Goal: Check status: Check status

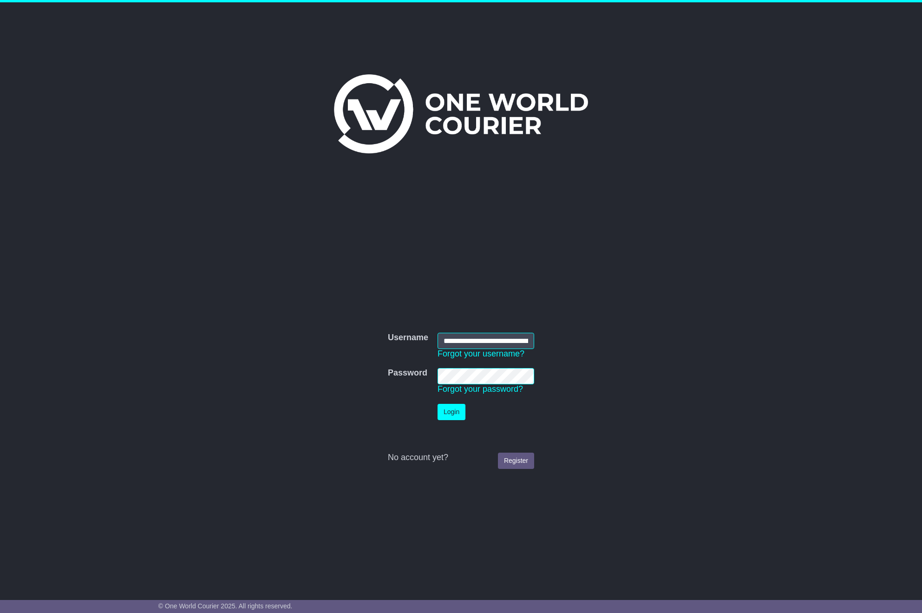
type input "**********"
click at [452, 411] on button "Login" at bounding box center [452, 412] width 28 height 16
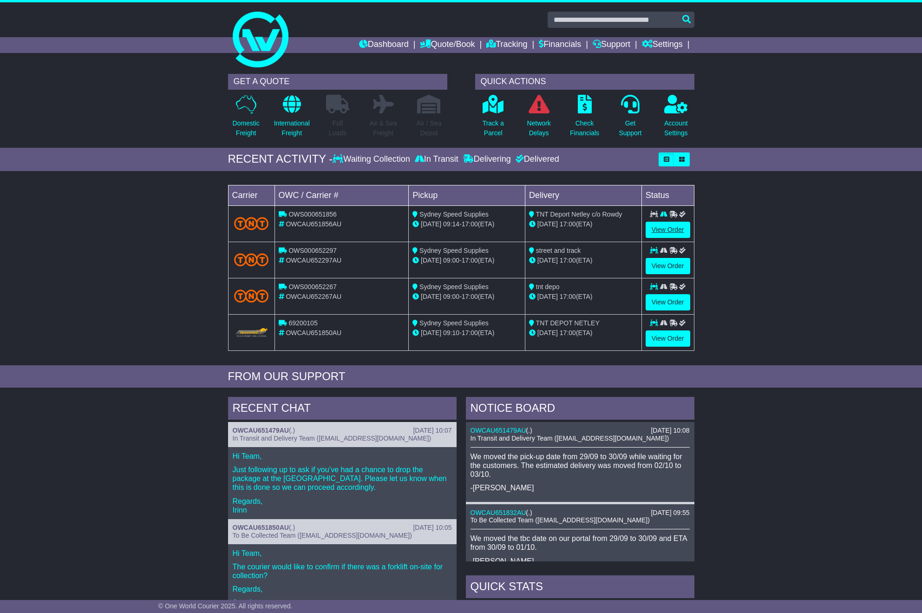
click at [665, 229] on link "View Order" at bounding box center [668, 230] width 45 height 16
click at [663, 265] on link "View Order" at bounding box center [668, 266] width 45 height 16
drag, startPoint x: 665, startPoint y: 300, endPoint x: 664, endPoint y: 331, distance: 31.6
click at [665, 300] on link "View Order" at bounding box center [668, 302] width 45 height 16
drag, startPoint x: 664, startPoint y: 338, endPoint x: 743, endPoint y: 146, distance: 207.4
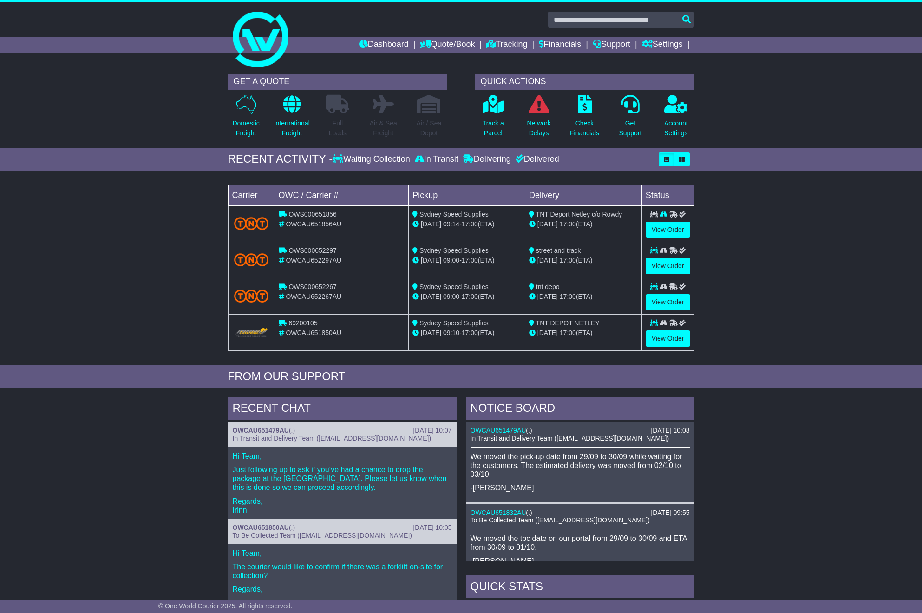
click at [664, 338] on link "View Order" at bounding box center [668, 338] width 45 height 16
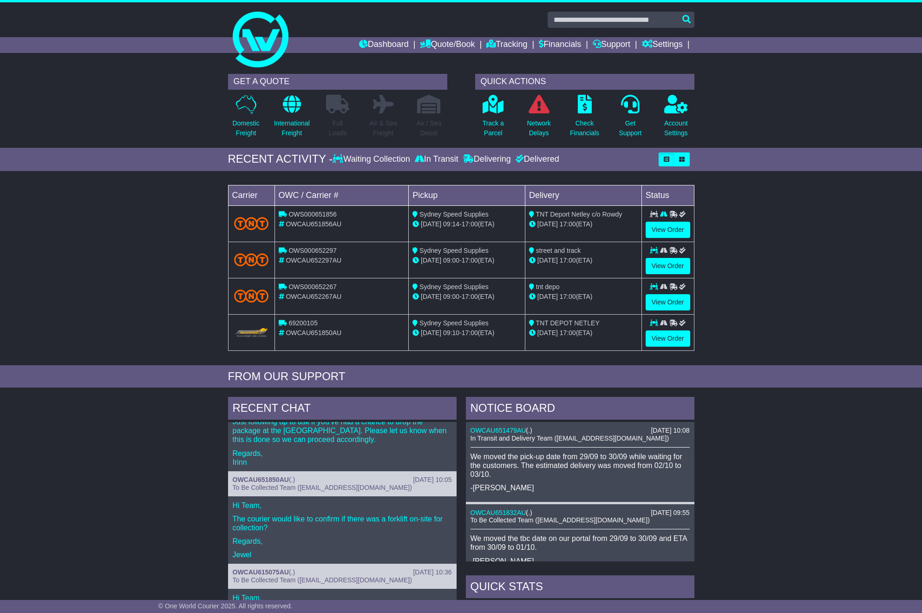
drag, startPoint x: 493, startPoint y: 160, endPoint x: 512, endPoint y: 160, distance: 19.1
click at [493, 160] on div "Delivering" at bounding box center [487, 159] width 53 height 10
click at [539, 159] on div "Delivered" at bounding box center [536, 159] width 46 height 10
click at [447, 43] on link "Quote/Book" at bounding box center [447, 45] width 55 height 16
click at [436, 59] on link "Domestic" at bounding box center [457, 61] width 73 height 10
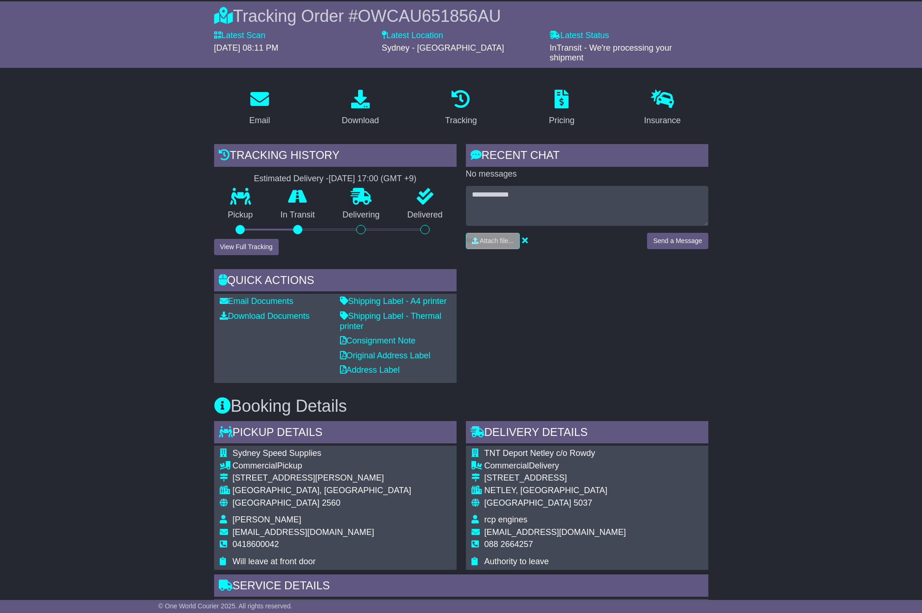
scroll to position [264, 0]
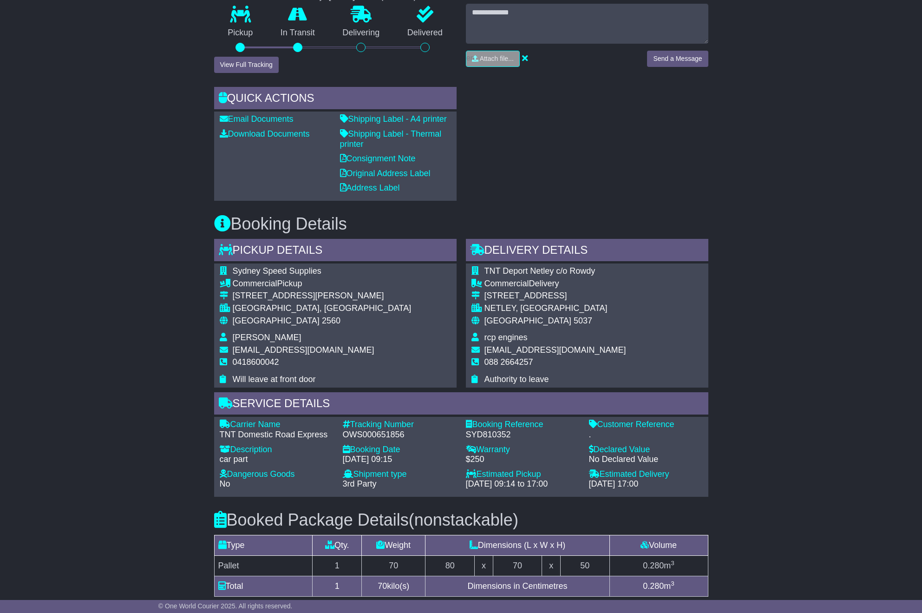
click at [764, 357] on div "Email Download Tracking Pricing Insurance" at bounding box center [461, 355] width 922 height 910
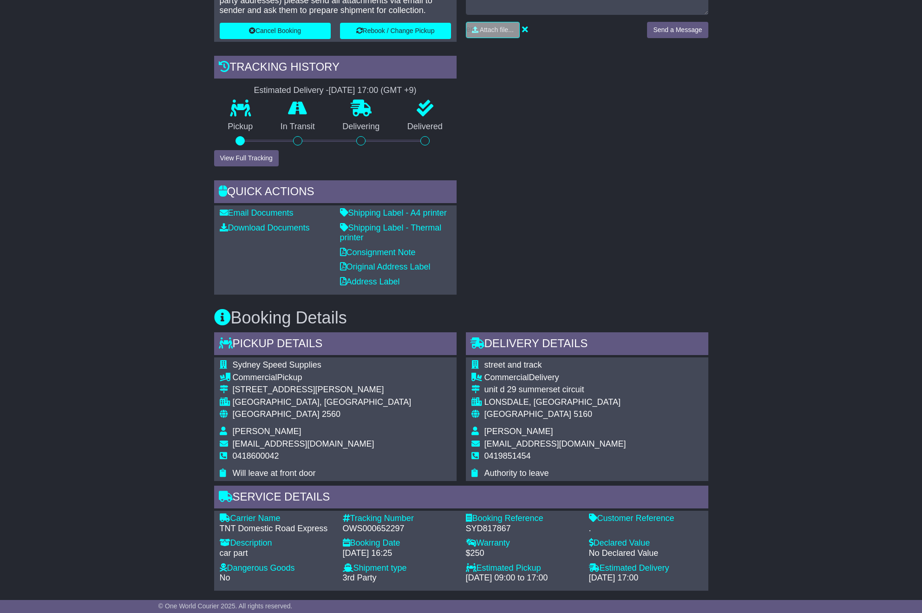
scroll to position [394, 0]
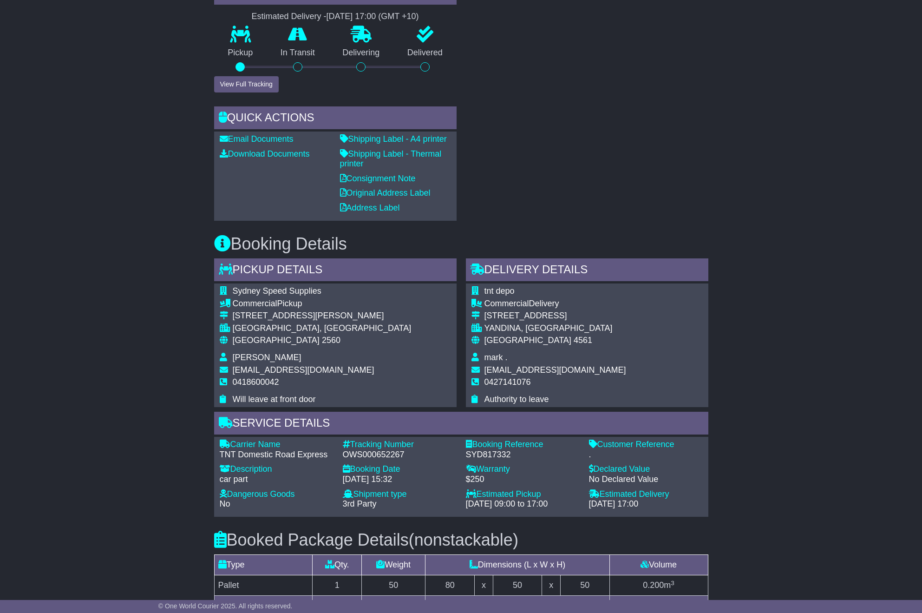
scroll to position [382, 0]
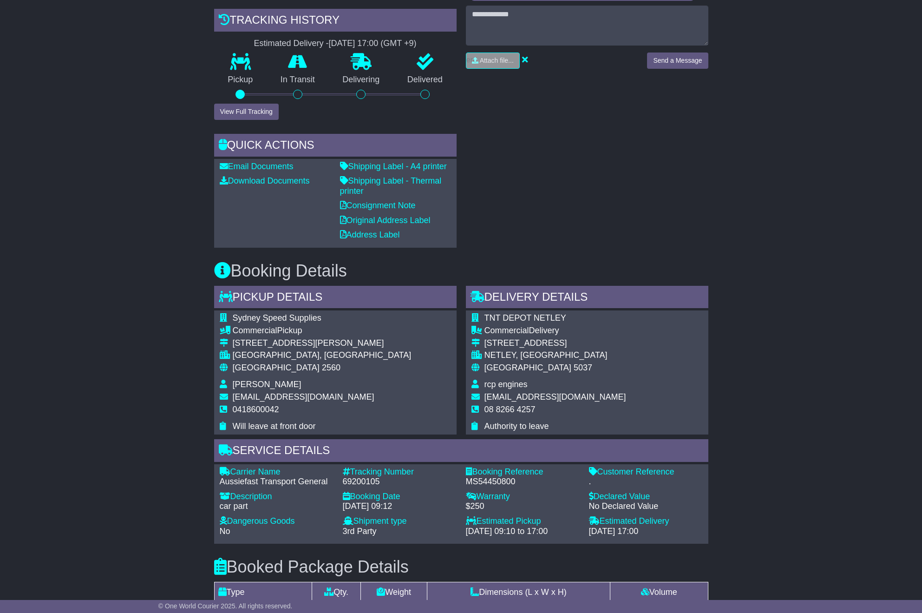
scroll to position [343, 0]
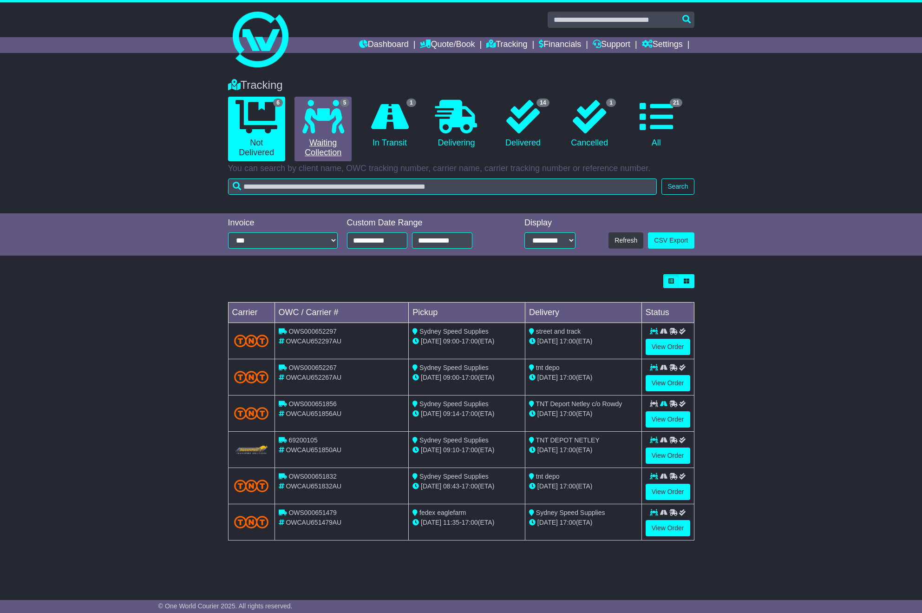
click at [314, 129] on icon at bounding box center [324, 116] width 42 height 33
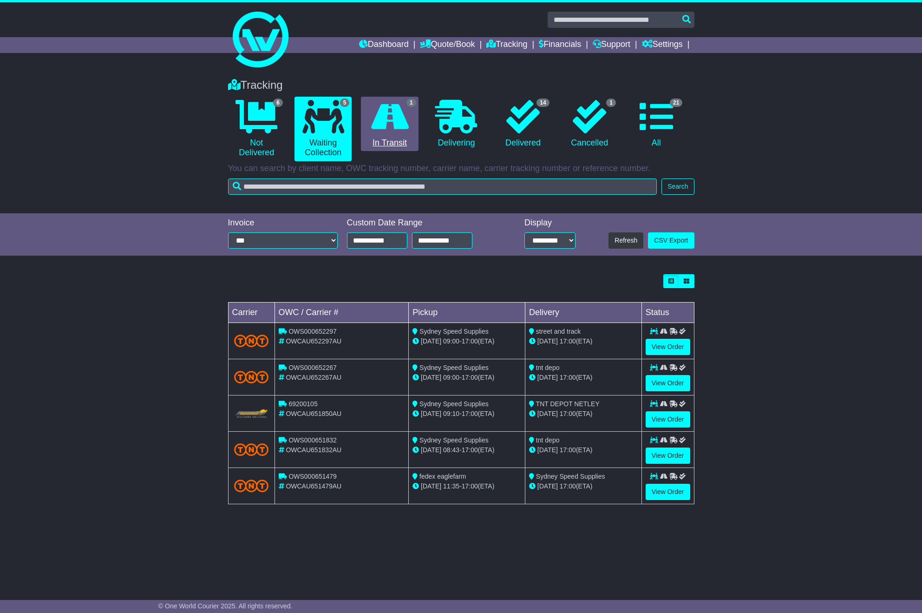
click at [415, 121] on link "1 In Transit" at bounding box center [389, 124] width 57 height 55
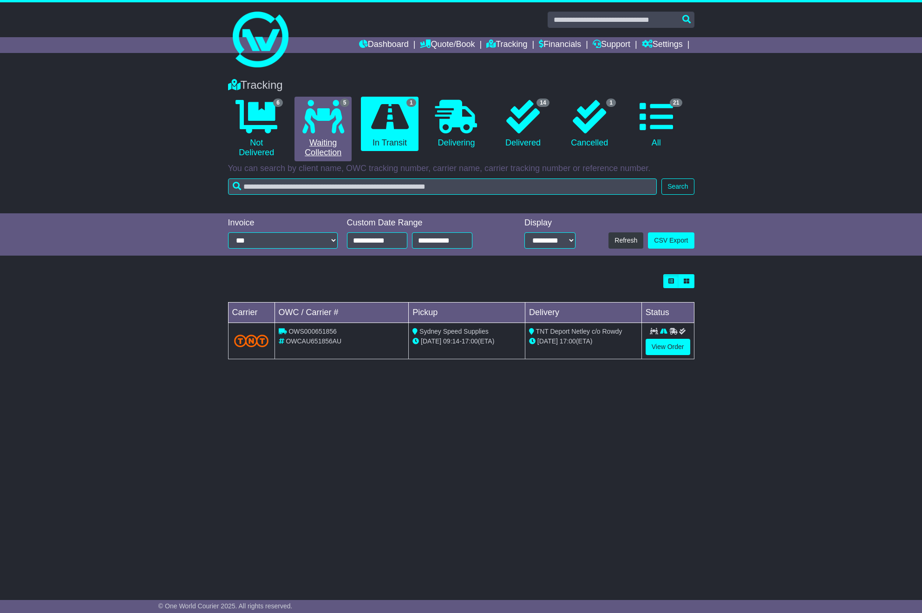
click at [344, 125] on link "5 Waiting Collection" at bounding box center [323, 129] width 57 height 65
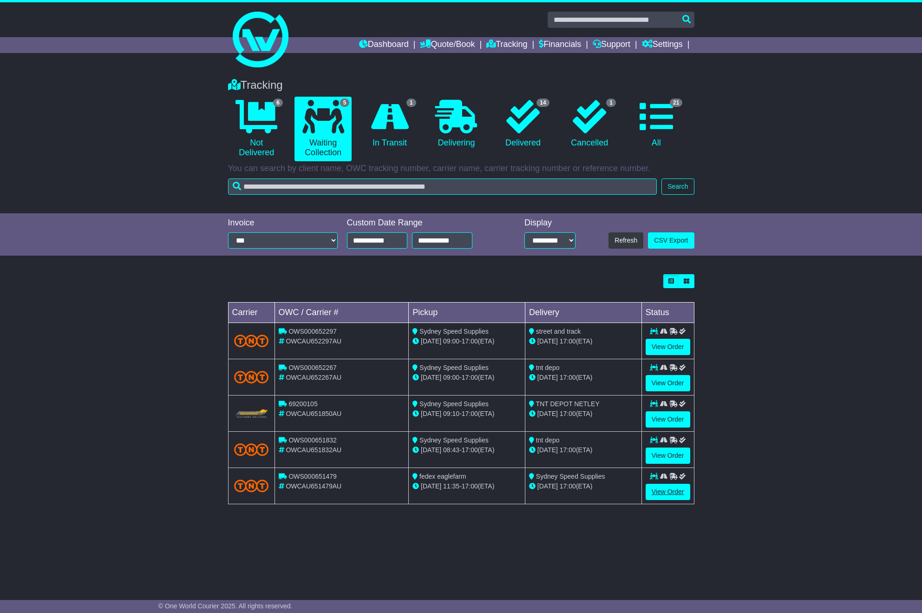
click at [664, 489] on link "View Order" at bounding box center [668, 492] width 45 height 16
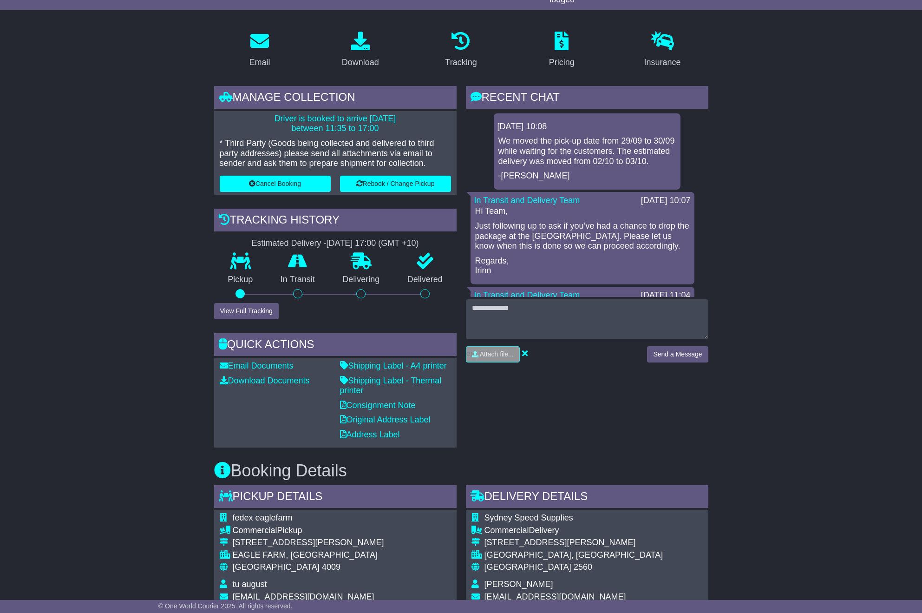
scroll to position [139, 0]
drag, startPoint x: 844, startPoint y: 124, endPoint x: 921, endPoint y: 92, distance: 83.2
click at [848, 123] on div "Email Download Tracking Pricing Insurance" at bounding box center [461, 550] width 922 height 1053
